Goal: Browse casually: Explore the website without a specific task or goal

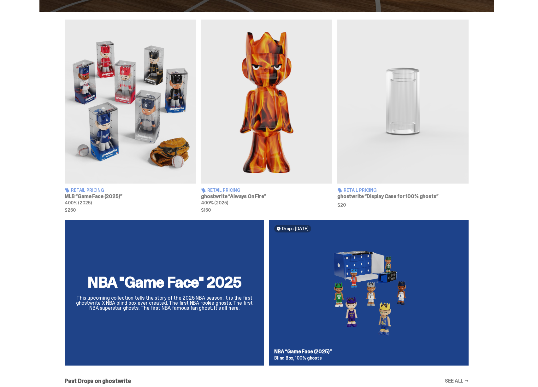
scroll to position [214, 0]
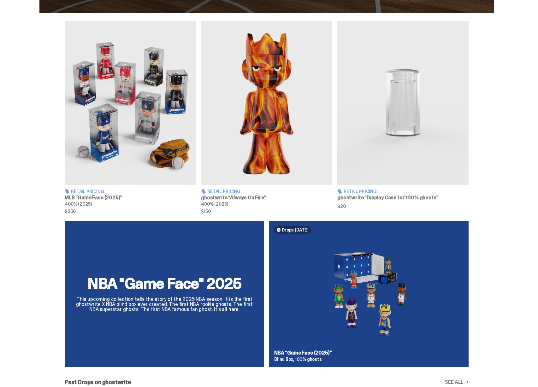
click at [377, 154] on img at bounding box center [403, 103] width 131 height 164
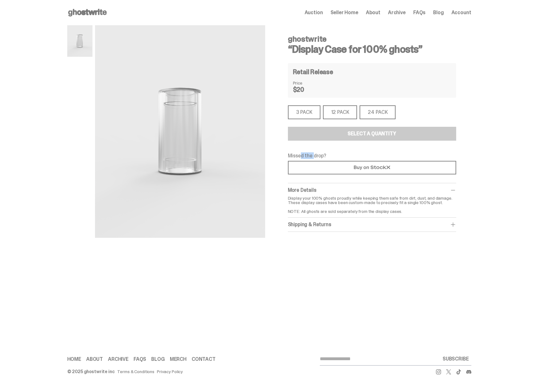
drag, startPoint x: 301, startPoint y: 155, endPoint x: 314, endPoint y: 155, distance: 13.6
click at [314, 155] on p "Missed the drop?" at bounding box center [372, 155] width 168 height 5
click at [316, 156] on p "Missed the drop?" at bounding box center [372, 155] width 168 height 5
drag, startPoint x: 316, startPoint y: 156, endPoint x: 303, endPoint y: 157, distance: 13.6
click at [303, 157] on p "Missed the drop?" at bounding box center [372, 155] width 168 height 5
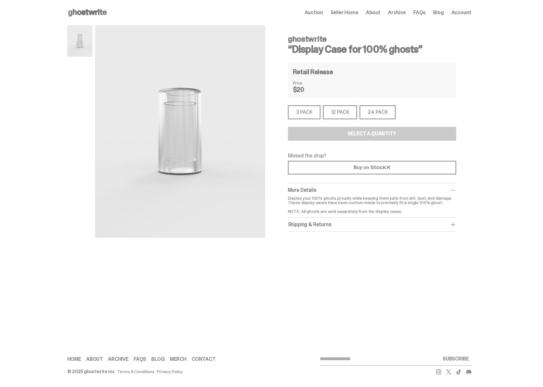
click at [302, 157] on p "Missed the drop?" at bounding box center [372, 155] width 168 height 5
drag, startPoint x: 301, startPoint y: 158, endPoint x: 316, endPoint y: 156, distance: 14.9
click at [316, 156] on p "Missed the drop?" at bounding box center [372, 155] width 168 height 5
click at [328, 117] on div "12 PACK" at bounding box center [340, 112] width 34 height 14
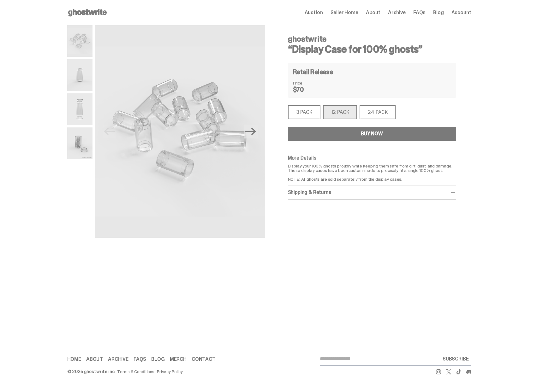
click at [312, 115] on div "3 PACK" at bounding box center [304, 112] width 33 height 14
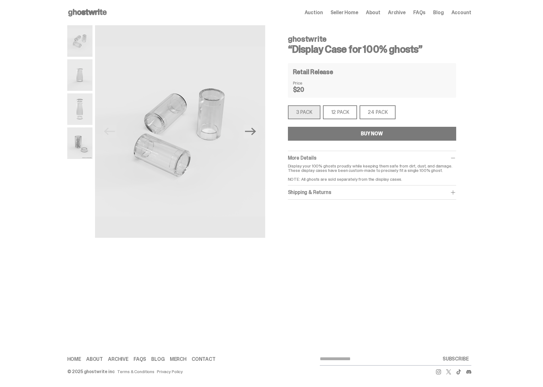
click at [368, 114] on div "24 PACK" at bounding box center [378, 112] width 36 height 14
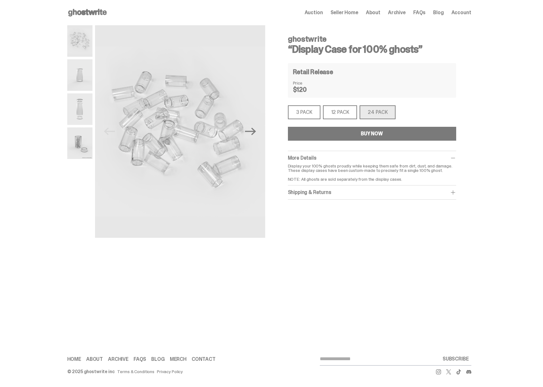
click at [317, 11] on span "Auction" at bounding box center [314, 12] width 18 height 5
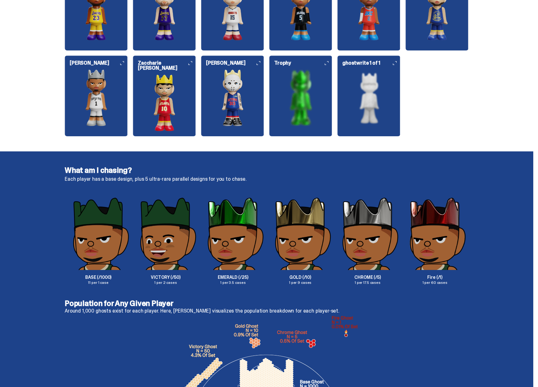
scroll to position [895, 0]
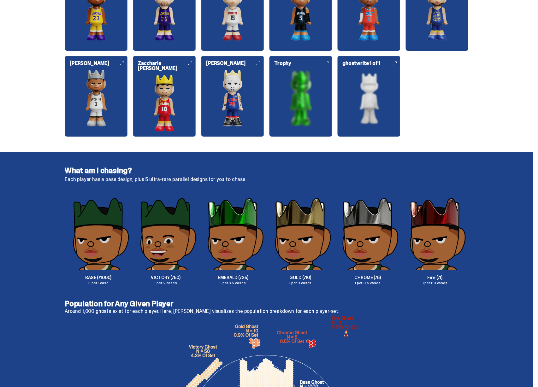
click at [382, 111] on img at bounding box center [369, 98] width 63 height 57
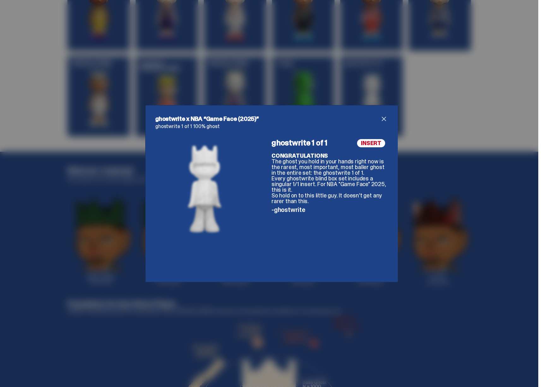
click at [398, 185] on div "ghostwrite x NBA “Game Face (2025)” ghostwrite 1 of 1 100% ghost INSERT ghostwr…" at bounding box center [271, 193] width 543 height 387
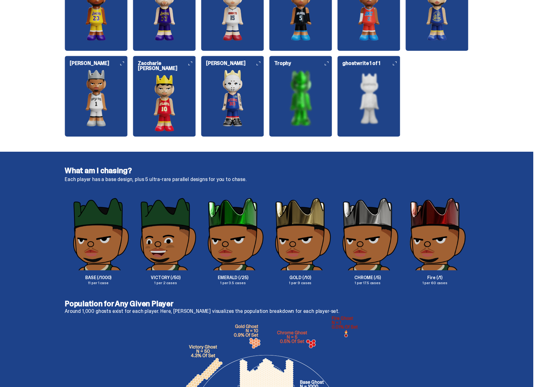
click at [307, 117] on img at bounding box center [300, 98] width 63 height 57
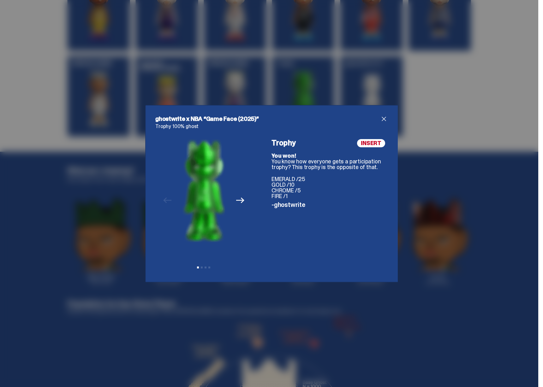
click at [238, 199] on icon "Next" at bounding box center [240, 200] width 8 height 8
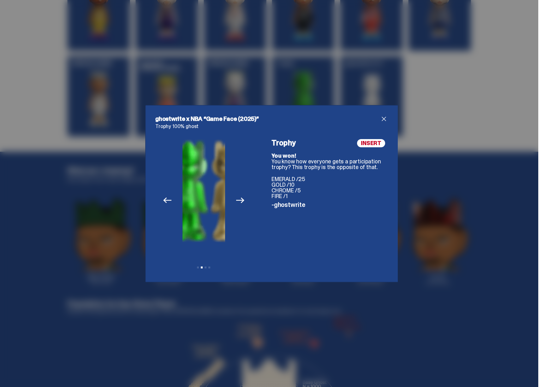
click at [238, 199] on icon "Next" at bounding box center [240, 200] width 8 height 8
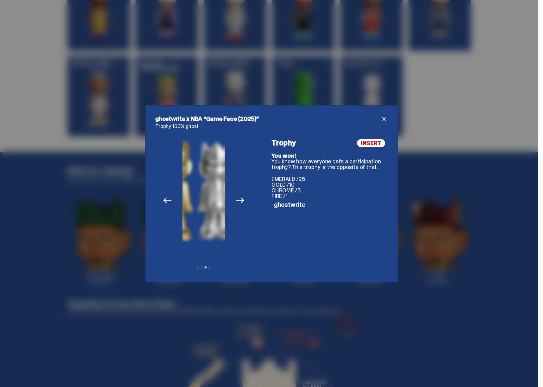
click at [238, 199] on icon "Next" at bounding box center [240, 200] width 8 height 8
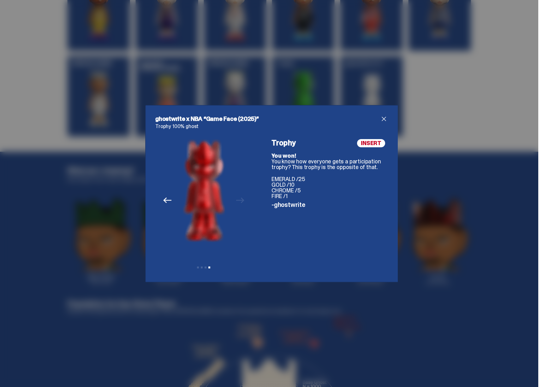
click at [435, 218] on div "ghostwrite x NBA “Game Face (2025)” Trophy 100% ghost Previous Next View slide …" at bounding box center [271, 193] width 543 height 387
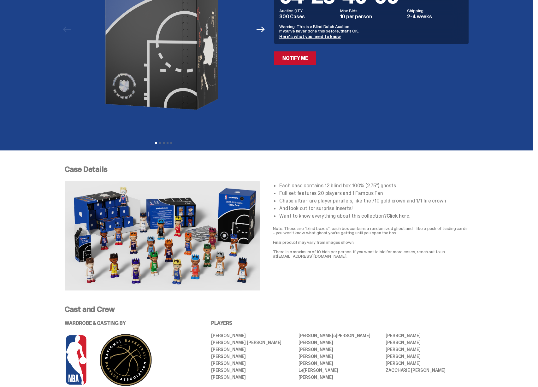
scroll to position [0, 0]
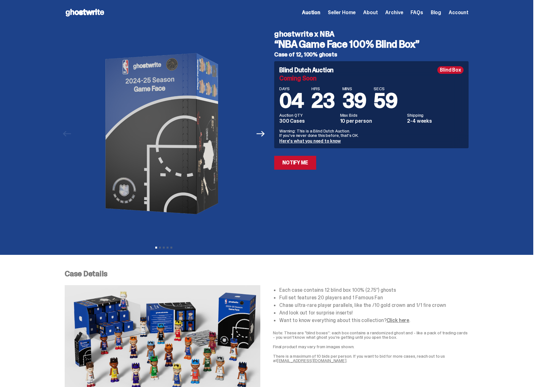
click at [351, 15] on span "Seller Home" at bounding box center [342, 12] width 28 height 5
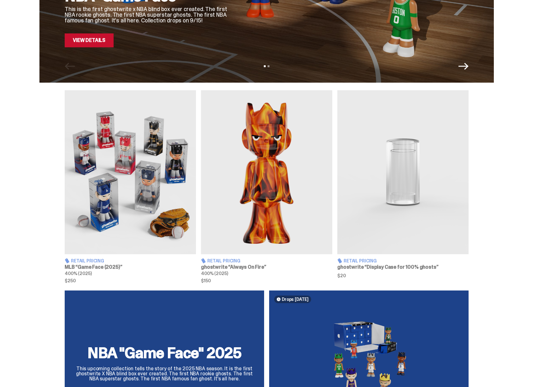
scroll to position [147, 0]
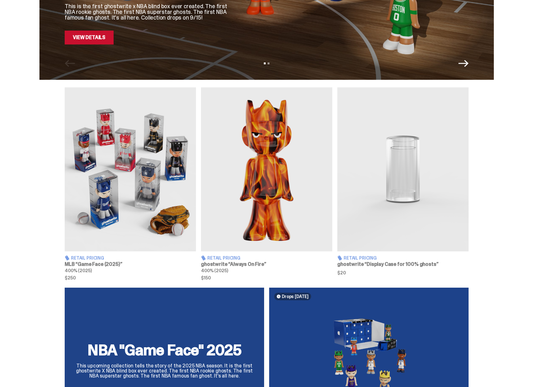
click at [369, 185] on img at bounding box center [403, 169] width 131 height 164
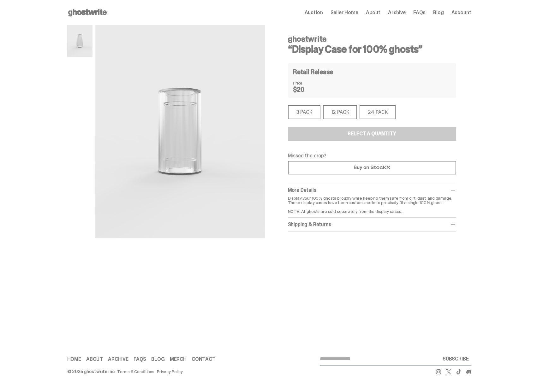
click at [307, 112] on div "3 PACK" at bounding box center [304, 112] width 33 height 14
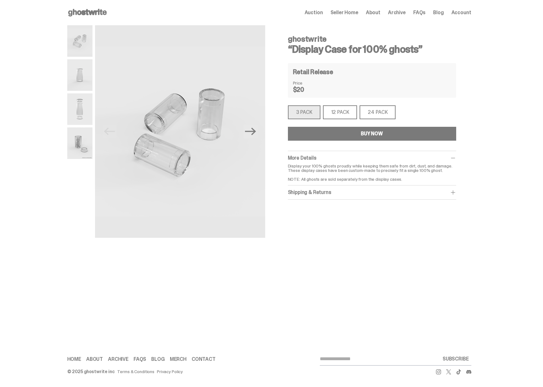
click at [92, 11] on use at bounding box center [87, 13] width 39 height 8
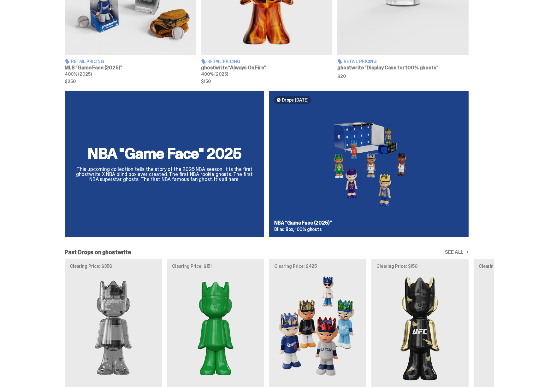
scroll to position [216, 0]
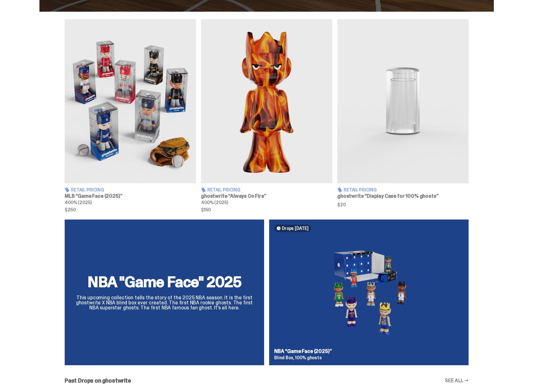
click at [400, 124] on img at bounding box center [403, 101] width 131 height 164
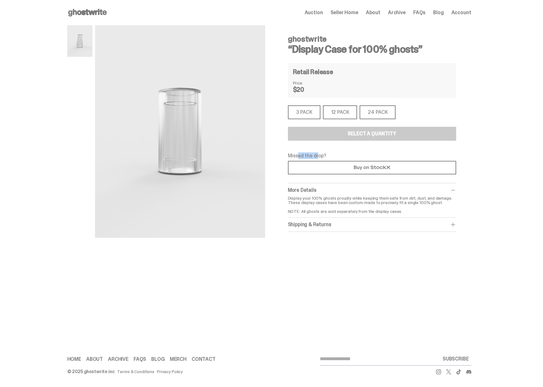
drag, startPoint x: 297, startPoint y: 156, endPoint x: 317, endPoint y: 155, distance: 19.9
click at [317, 155] on p "Missed the drop?" at bounding box center [372, 155] width 168 height 5
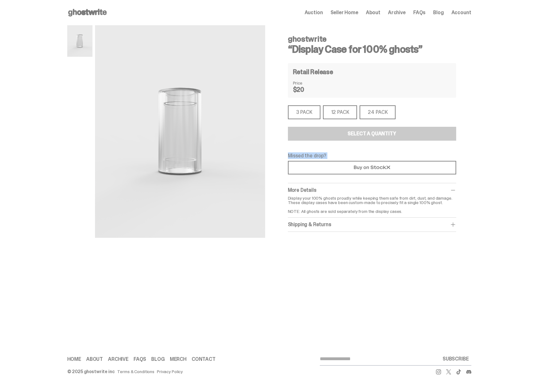
click at [306, 156] on p "Missed the drop?" at bounding box center [372, 155] width 168 height 5
click at [98, 10] on icon at bounding box center [87, 13] width 40 height 10
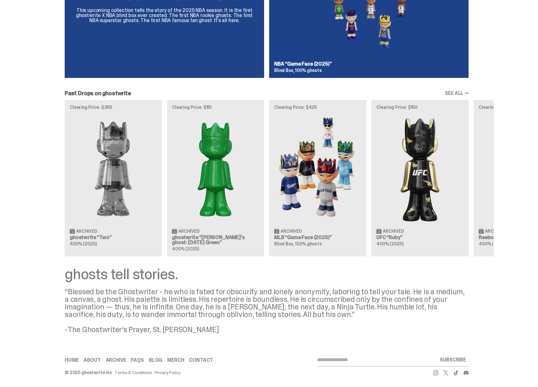
scroll to position [503, 0]
